Goal: Transaction & Acquisition: Purchase product/service

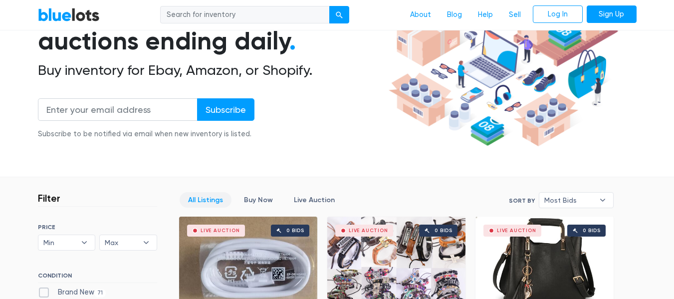
scroll to position [150, 0]
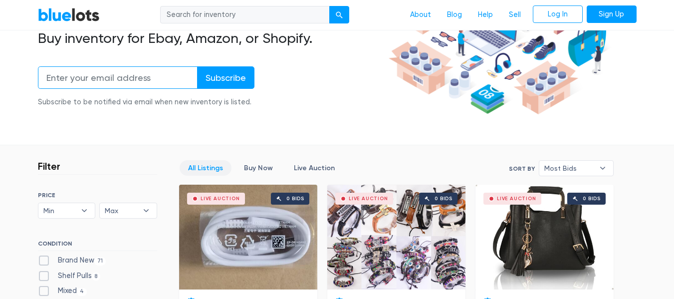
click at [108, 79] on input "email" at bounding box center [118, 77] width 160 height 22
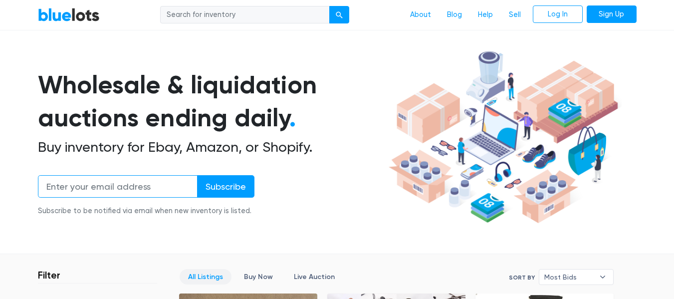
scroll to position [0, 0]
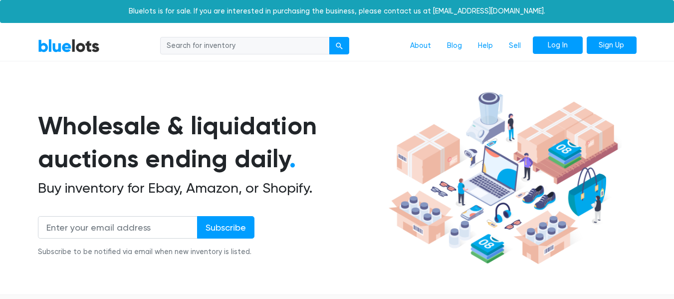
click at [562, 40] on link "Log In" at bounding box center [557, 45] width 50 height 18
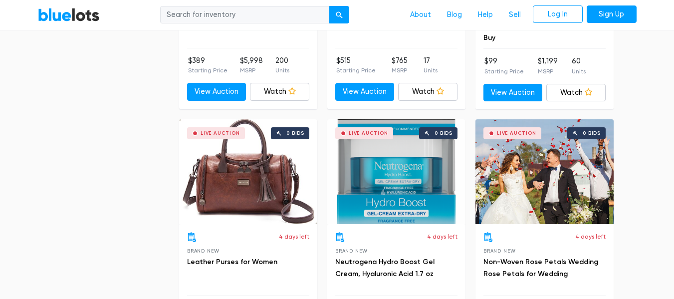
scroll to position [1814, 0]
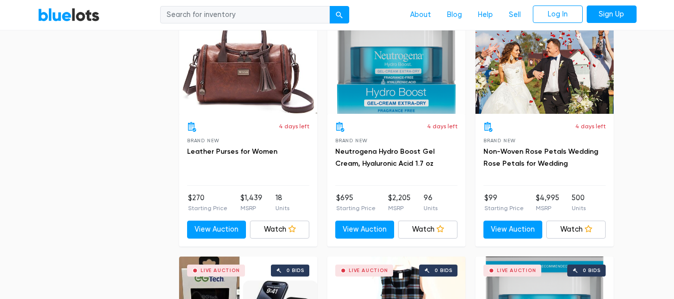
click at [220, 16] on input "search" at bounding box center [245, 15] width 170 height 18
type input "jewerly"
click at [329, 6] on button "submit" at bounding box center [339, 15] width 20 height 18
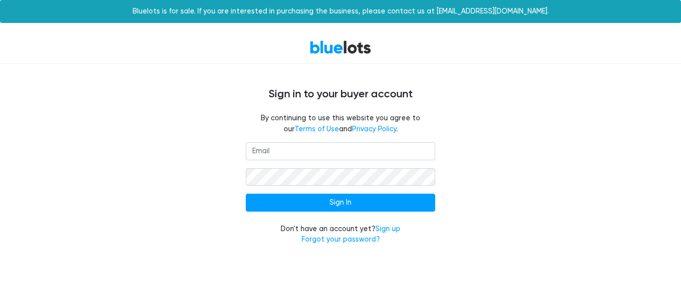
click at [350, 154] on input "email" at bounding box center [340, 151] width 189 height 18
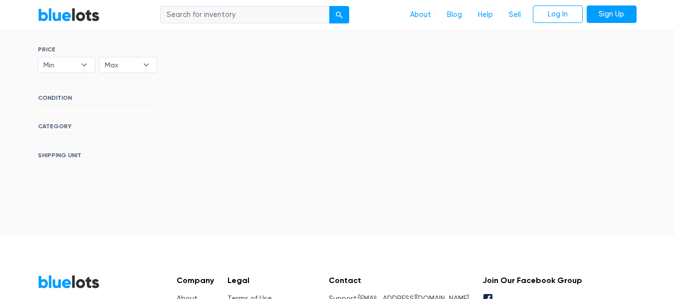
scroll to position [294, 0]
